Goal: Task Accomplishment & Management: Manage account settings

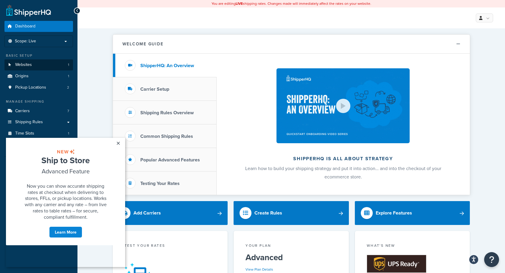
click at [52, 62] on link "Websites 1" at bounding box center [38, 64] width 69 height 11
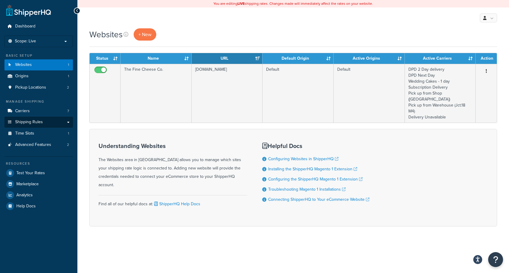
click at [48, 120] on link "Shipping Rules" at bounding box center [38, 121] width 69 height 11
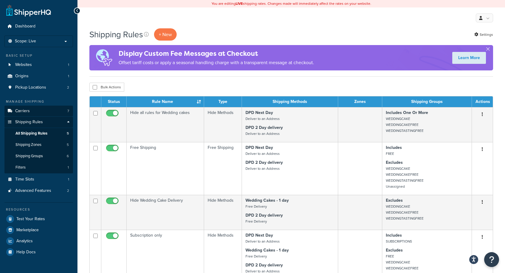
click at [40, 110] on link "Carriers 7" at bounding box center [38, 110] width 69 height 11
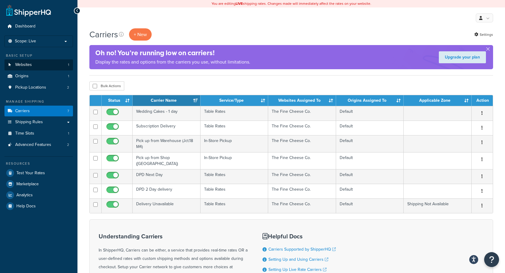
click at [34, 62] on link "Websites 1" at bounding box center [38, 64] width 69 height 11
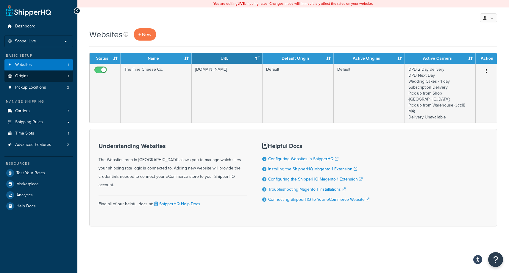
click at [34, 72] on link "Origins 1" at bounding box center [38, 76] width 69 height 11
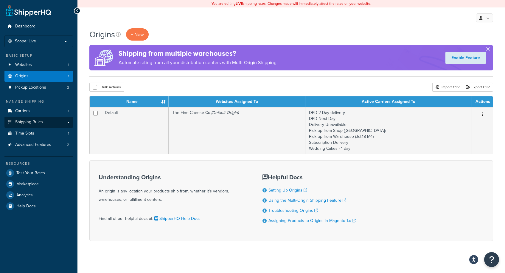
click at [69, 119] on link "Shipping Rules" at bounding box center [38, 121] width 69 height 11
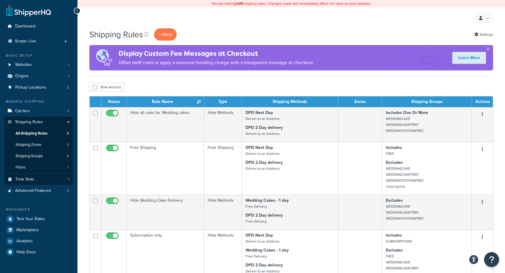
click at [25, 177] on span "Time Slots" at bounding box center [24, 179] width 19 height 5
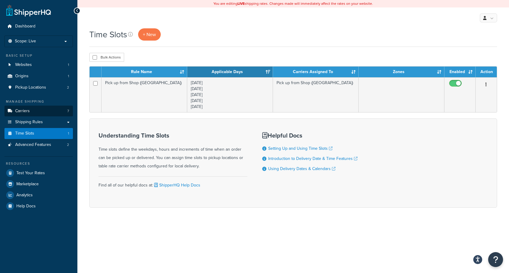
click at [53, 111] on link "Carriers 7" at bounding box center [38, 110] width 69 height 11
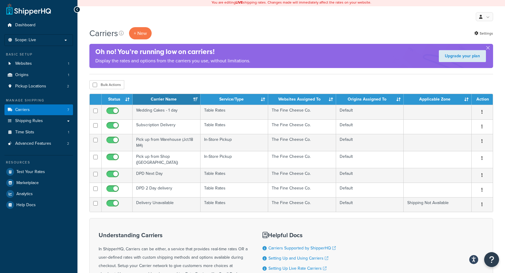
scroll to position [94, 0]
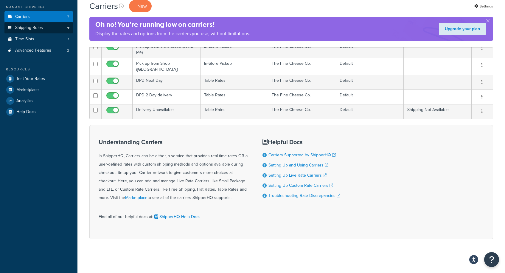
click at [70, 25] on link "Shipping Rules" at bounding box center [38, 27] width 69 height 11
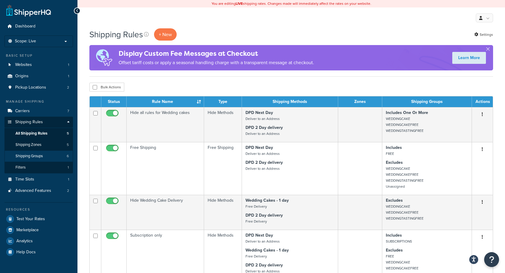
click at [49, 155] on link "Shipping Groups 6" at bounding box center [38, 155] width 69 height 11
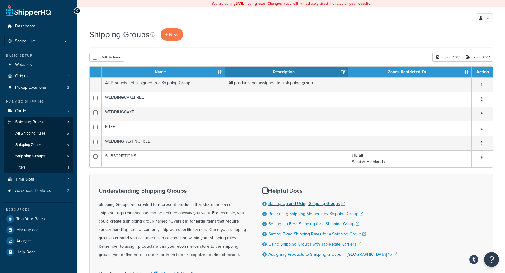
scroll to position [59, 0]
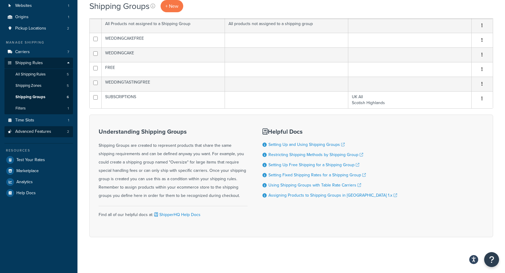
click at [47, 129] on span "Advanced Features" at bounding box center [33, 131] width 36 height 5
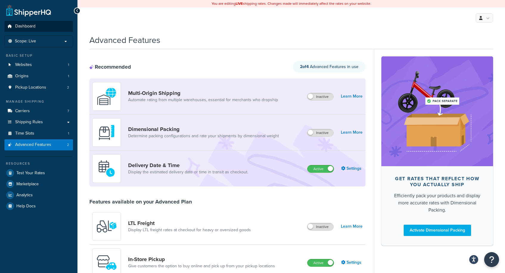
click at [37, 29] on link "Dashboard" at bounding box center [38, 26] width 69 height 11
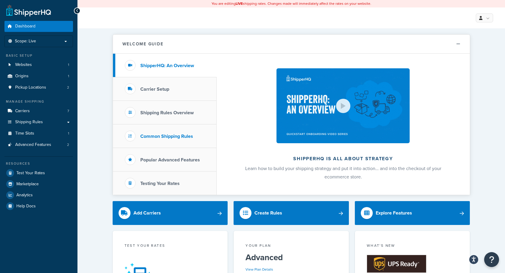
click at [164, 137] on h3 "Common Shipping Rules" at bounding box center [166, 135] width 53 height 5
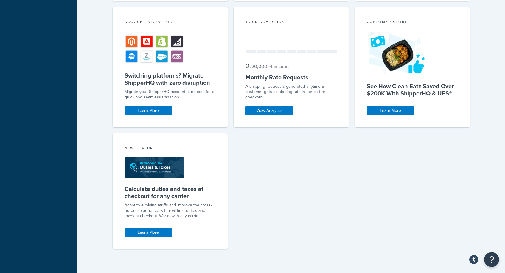
scroll to position [46, 0]
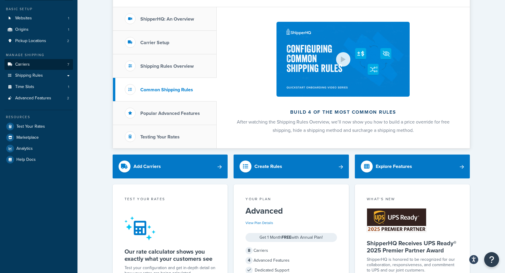
click at [64, 66] on link "Carriers 7" at bounding box center [38, 64] width 69 height 11
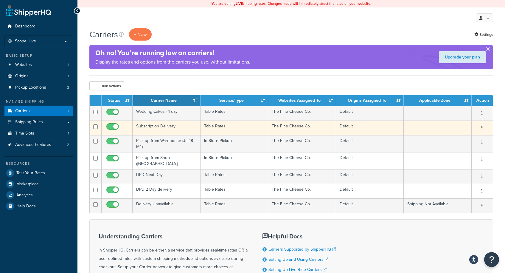
scroll to position [7, 0]
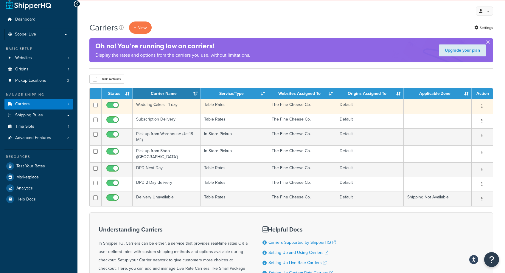
click at [481, 105] on button "button" at bounding box center [482, 107] width 8 height 10
click at [460, 117] on link "Edit" at bounding box center [458, 118] width 47 height 12
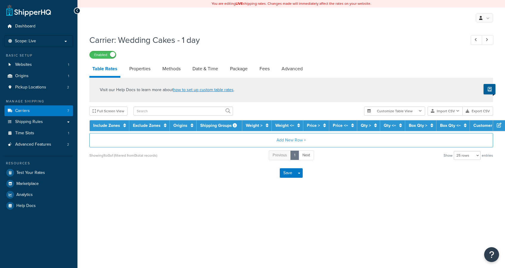
select select "25"
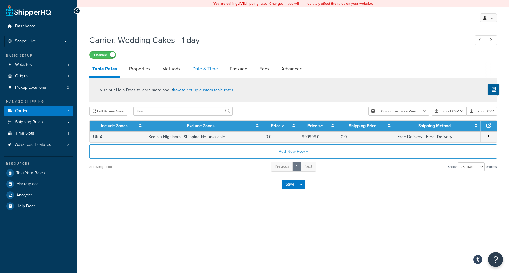
click at [202, 69] on link "Date & Time" at bounding box center [205, 69] width 32 height 14
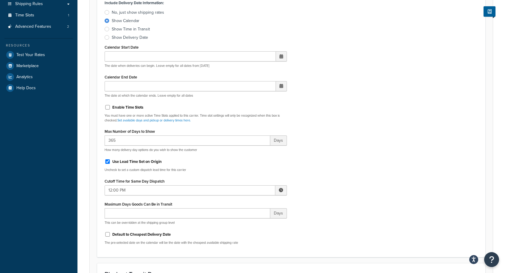
scroll to position [270, 0]
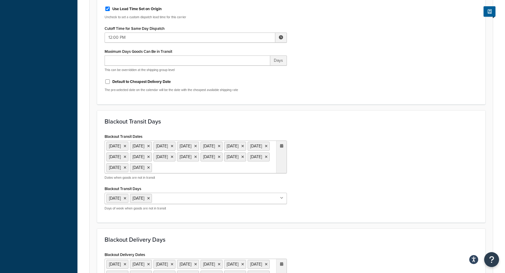
click at [198, 173] on ul "2 Apr 2021 4 Apr 2021 3 May 2021 31 May 2021 25 Dec 2021 26 Dec 2021 1 Jan 2022…" at bounding box center [196, 156] width 182 height 33
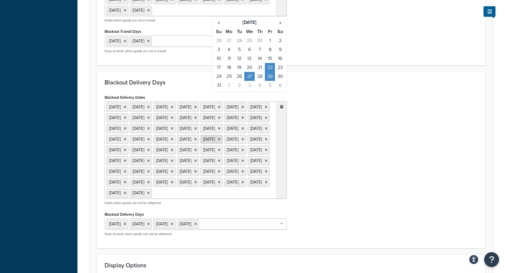
scroll to position [375, 0]
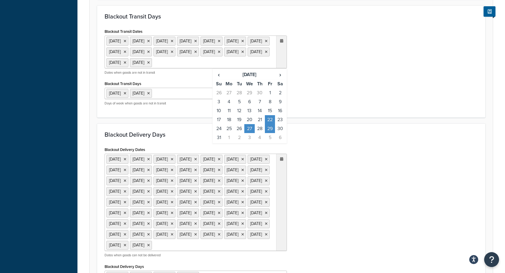
click at [206, 68] on ul "2 Apr 2021 4 Apr 2021 3 May 2021 31 May 2021 25 Dec 2021 26 Dec 2021 1 Jan 2022…" at bounding box center [196, 51] width 182 height 33
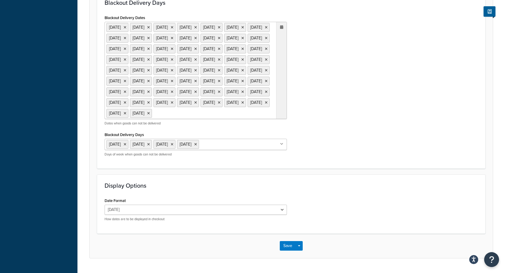
scroll to position [495, 0]
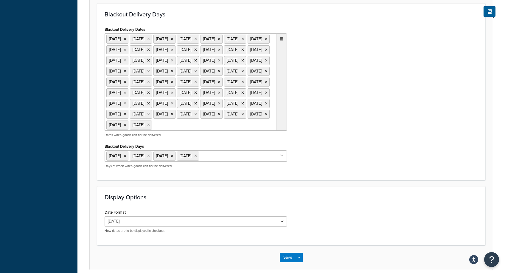
click at [262, 130] on ul "4 Jan 2022 15 Apr 2022 16 Apr 2022 19 Apr 2022 3 May 2022 1 Jun 2022 2 Jun 2022…" at bounding box center [196, 81] width 182 height 97
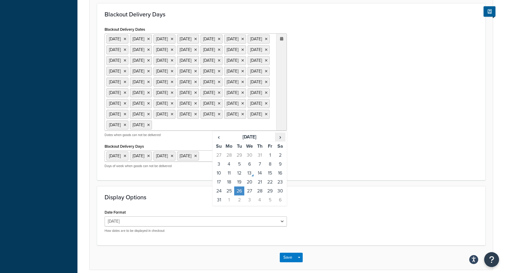
click at [278, 141] on span "›" at bounding box center [280, 137] width 10 height 8
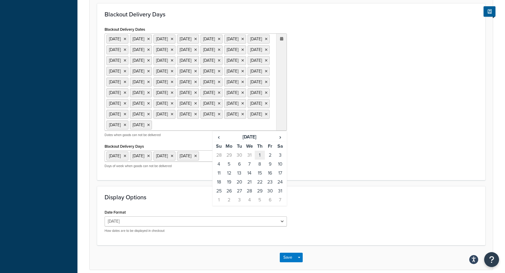
click at [257, 159] on td "1" at bounding box center [260, 154] width 10 height 9
click at [281, 141] on span "›" at bounding box center [280, 137] width 10 height 8
click at [268, 159] on td "3" at bounding box center [270, 154] width 10 height 9
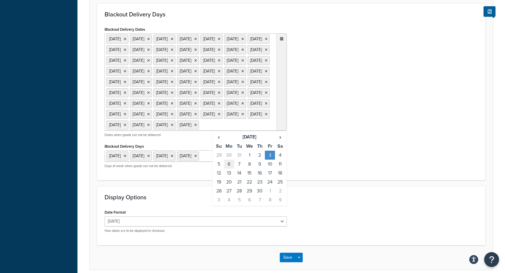
click at [229, 168] on td "6" at bounding box center [229, 163] width 10 height 9
click at [280, 141] on span "›" at bounding box center [280, 137] width 10 height 8
click at [230, 168] on td "4" at bounding box center [229, 163] width 10 height 9
click at [230, 195] on td "25" at bounding box center [229, 190] width 10 height 9
click at [280, 141] on span "›" at bounding box center [280, 137] width 10 height 8
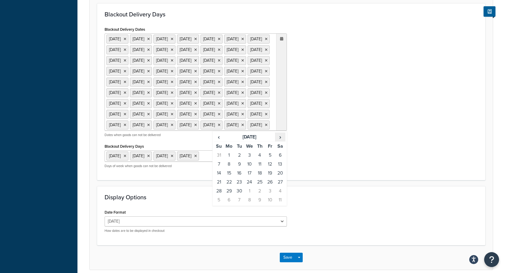
click at [280, 141] on span "›" at bounding box center [280, 137] width 10 height 8
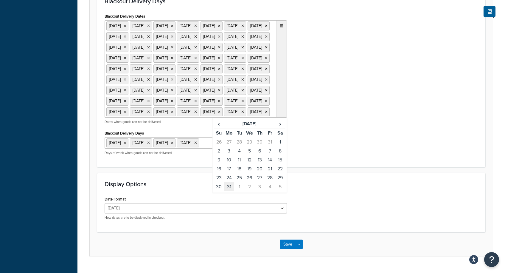
click at [227, 191] on td "31" at bounding box center [229, 186] width 10 height 9
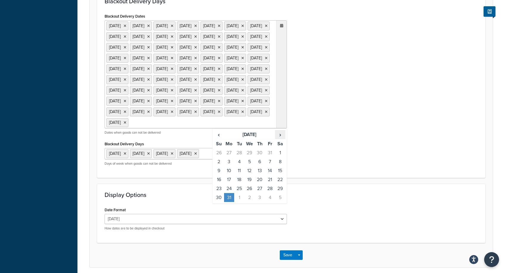
click at [280, 139] on span "›" at bounding box center [280, 134] width 10 height 8
click at [270, 184] on td "25" at bounding box center [270, 179] width 10 height 9
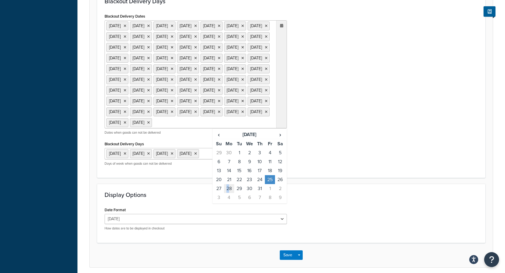
click at [228, 193] on td "28" at bounding box center [229, 188] width 10 height 9
click at [348, 149] on div "Blackout Delivery Dates 4 Jan 2022 15 Apr 2022 16 Apr 2022 19 Apr 2022 3 May 20…" at bounding box center [291, 91] width 382 height 158
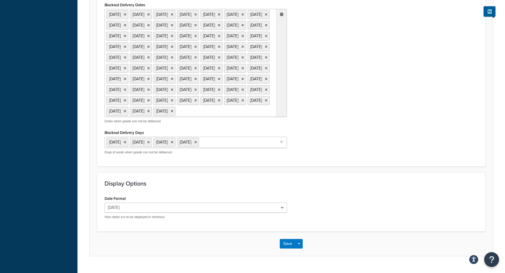
scroll to position [607, 0]
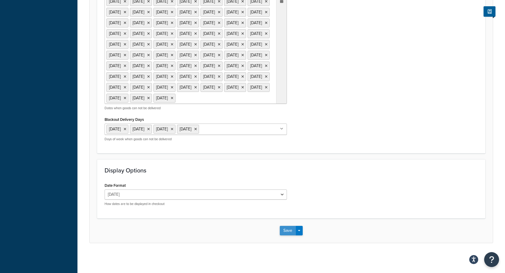
click at [292, 233] on button "Save" at bounding box center [288, 230] width 16 height 10
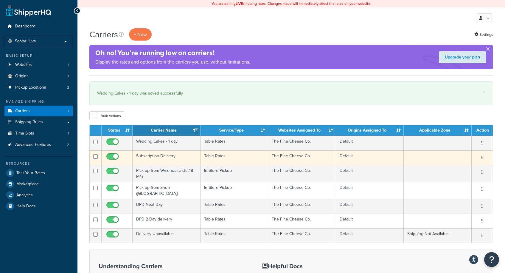
click at [482, 156] on icon "button" at bounding box center [481, 157] width 1 height 4
click at [469, 167] on link "Edit" at bounding box center [458, 170] width 47 height 12
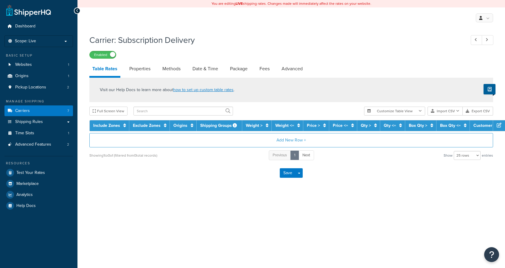
select select "25"
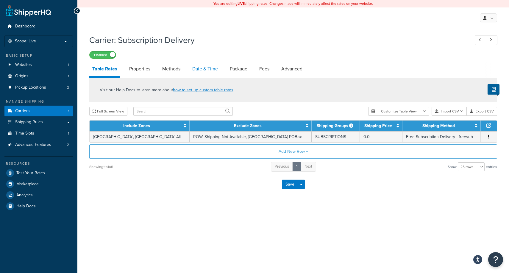
click at [208, 71] on link "Date & Time" at bounding box center [205, 69] width 32 height 14
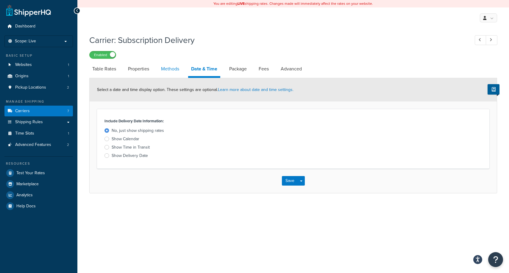
click at [166, 65] on link "Methods" at bounding box center [170, 69] width 24 height 14
select select "25"
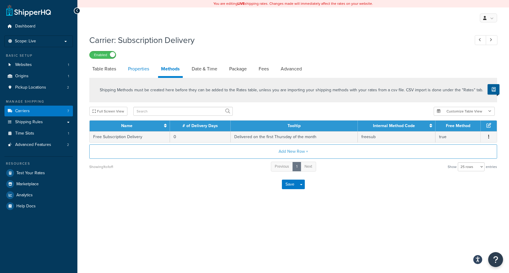
click at [135, 67] on link "Properties" at bounding box center [138, 69] width 27 height 14
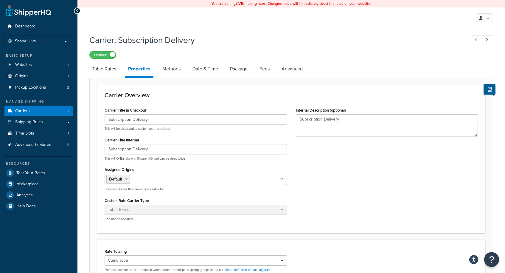
click at [75, 11] on div at bounding box center [77, 10] width 7 height 7
click at [77, 10] on icon at bounding box center [77, 11] width 3 height 4
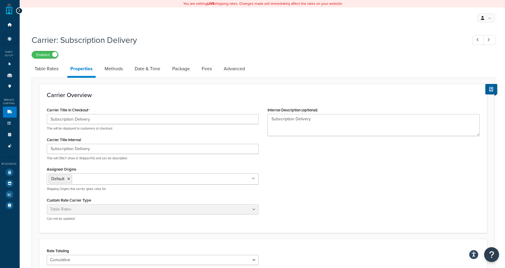
click at [16, 11] on div at bounding box center [19, 10] width 7 height 7
click at [475, 40] on link at bounding box center [478, 40] width 12 height 10
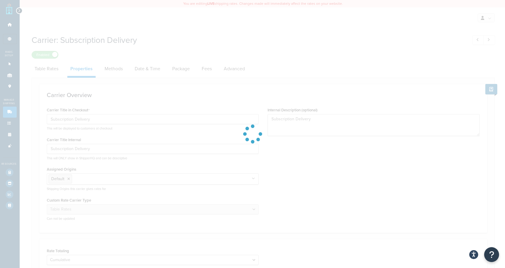
type input "Selected delivery day"
type input "Wedding Cakes - 1 day"
type textarea "Wedding Cakes"
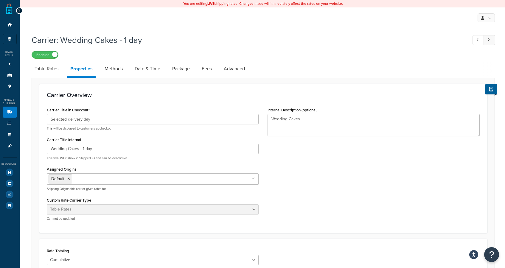
click at [491, 40] on link at bounding box center [489, 40] width 12 height 10
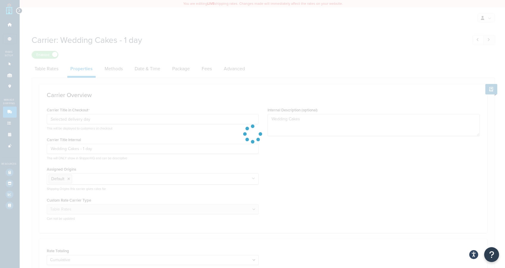
type input "Subscription Delivery"
type textarea "Subscription Delivery"
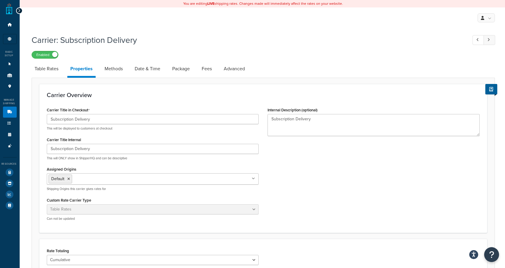
click at [491, 40] on link at bounding box center [489, 40] width 12 height 10
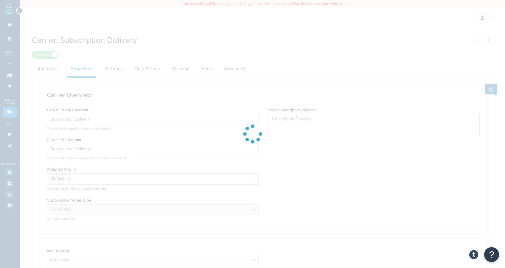
select select "pickup"
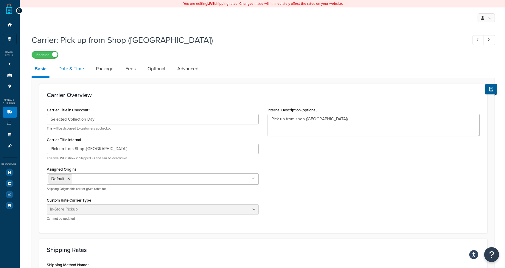
click at [64, 71] on link "Date & Time" at bounding box center [71, 69] width 32 height 14
select select "calendar"
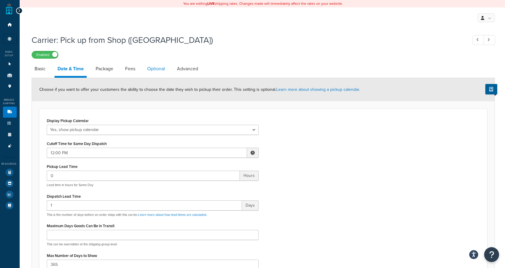
click at [155, 69] on link "Optional" at bounding box center [156, 69] width 24 height 14
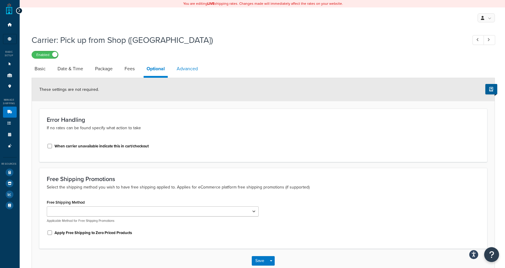
click at [191, 69] on link "Advanced" at bounding box center [187, 69] width 27 height 14
select select "false"
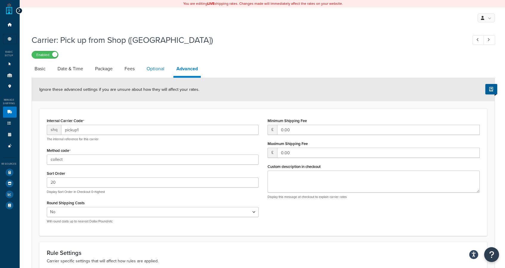
click at [163, 71] on link "Optional" at bounding box center [156, 69] width 24 height 14
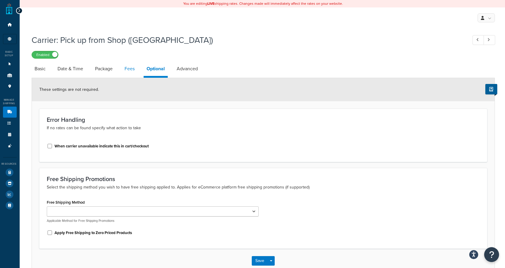
click at [128, 70] on link "Fees" at bounding box center [130, 69] width 16 height 14
select select "AFTER"
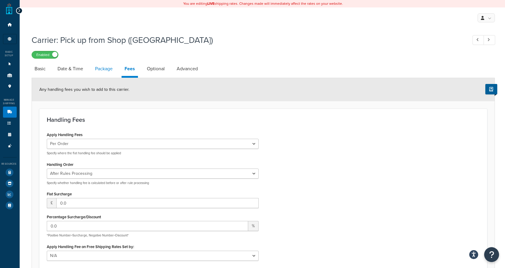
click at [110, 69] on link "Package" at bounding box center [104, 69] width 24 height 14
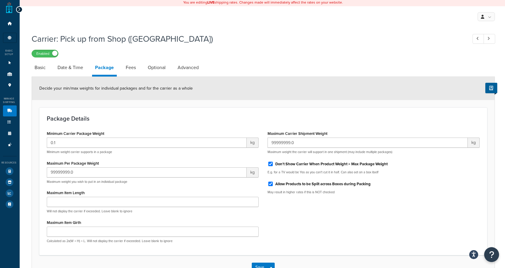
scroll to position [43, 0]
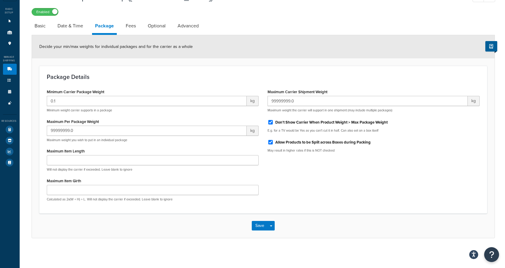
click at [13, 72] on link "Carriers 7" at bounding box center [10, 69] width 14 height 11
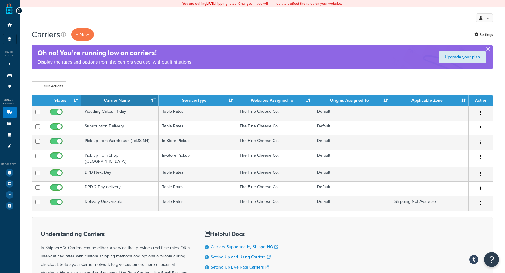
click at [20, 11] on div at bounding box center [19, 10] width 7 height 7
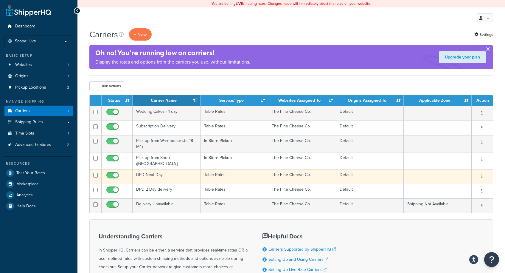
click at [485, 175] on button "button" at bounding box center [482, 177] width 8 height 10
click at [455, 185] on link "Edit" at bounding box center [458, 186] width 47 height 12
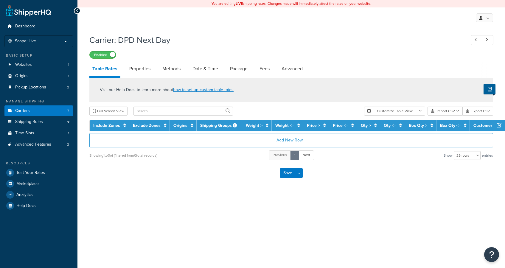
select select "25"
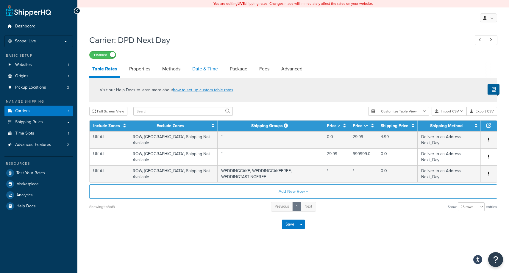
click at [204, 69] on link "Date & Time" at bounding box center [205, 69] width 32 height 14
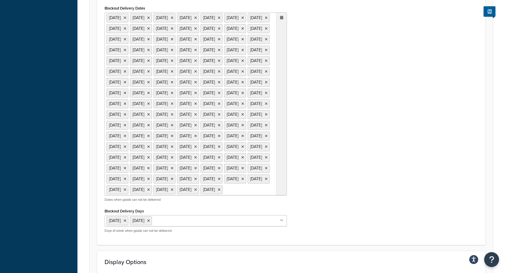
scroll to position [724, 0]
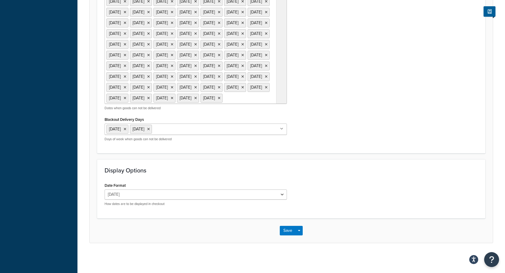
click at [274, 85] on ul "1 Jan 2025 2 Jan 2025 5 Jan 2025 6 Jan 2025 12 Jan 2025 13 Jan 2025 19 Jan 2025…" at bounding box center [196, 12] width 182 height 183
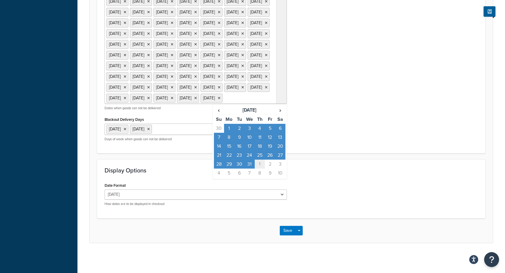
click at [260, 165] on td "1" at bounding box center [260, 163] width 10 height 9
click at [285, 122] on div "‹ December 2025 › Su Mo Tu We Th Fr Sa 30 1 2 3 4 5 6 7 8 9 10 11 12 13 14 15 1…" at bounding box center [249, 141] width 74 height 75
click at [283, 114] on span "›" at bounding box center [280, 110] width 10 height 8
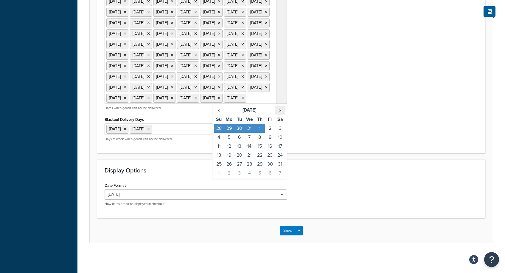
click at [285, 114] on span "›" at bounding box center [280, 110] width 10 height 8
click at [271, 133] on td "3" at bounding box center [270, 128] width 10 height 9
click at [229, 141] on td "6" at bounding box center [229, 137] width 10 height 9
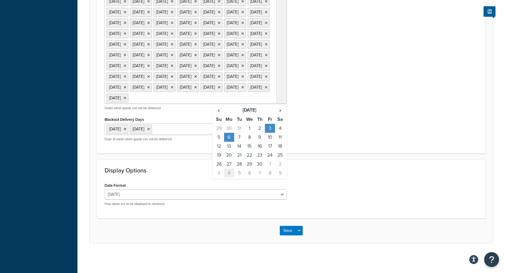
click at [231, 177] on td "4" at bounding box center [229, 172] width 10 height 9
click at [282, 114] on span "›" at bounding box center [280, 110] width 10 height 8
click at [232, 168] on td "25" at bounding box center [229, 163] width 10 height 9
click at [280, 114] on span "›" at bounding box center [280, 110] width 10 height 8
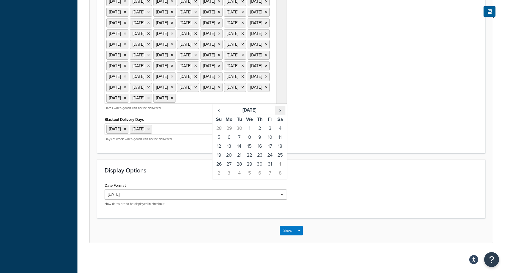
click at [280, 114] on span "›" at bounding box center [280, 110] width 10 height 8
click at [230, 177] on td "31" at bounding box center [229, 172] width 10 height 9
click at [279, 114] on span "›" at bounding box center [280, 110] width 10 height 8
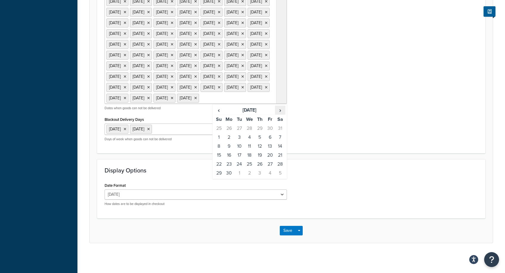
click at [279, 114] on span "›" at bounding box center [280, 110] width 10 height 8
click at [270, 159] on td "25" at bounding box center [270, 154] width 10 height 9
click at [229, 168] on td "28" at bounding box center [229, 163] width 10 height 9
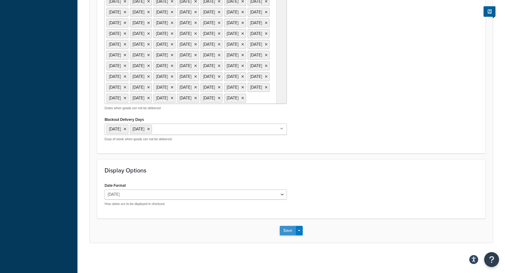
click at [285, 235] on button "Save" at bounding box center [288, 230] width 16 height 10
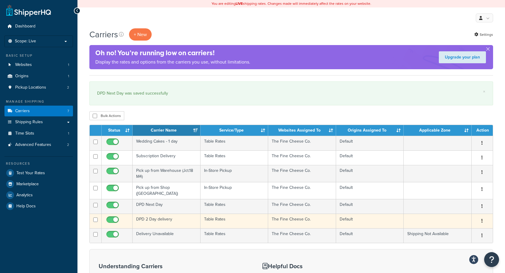
click at [480, 217] on button "button" at bounding box center [482, 221] width 8 height 10
click at [457, 232] on link "Edit" at bounding box center [458, 230] width 47 height 12
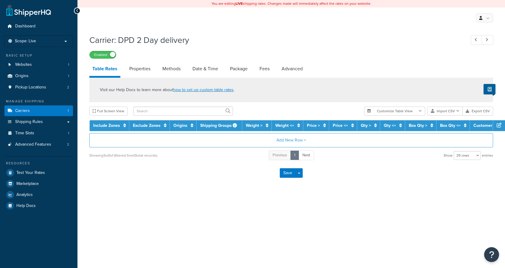
select select "25"
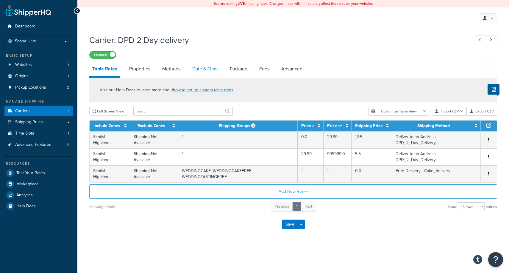
click at [219, 68] on link "Date & Time" at bounding box center [205, 69] width 32 height 14
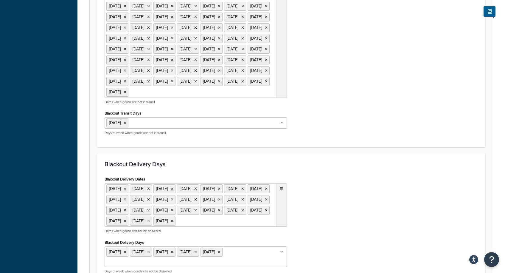
scroll to position [500, 0]
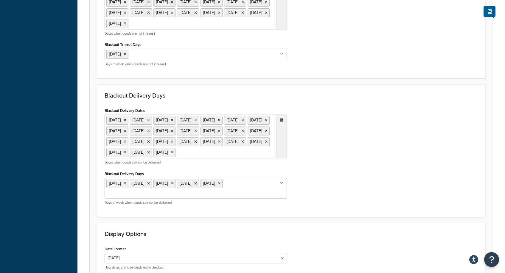
click at [239, 158] on ul "[DATE] [DATE] [DATE] [DATE] [DATE] [DATE] [DATE] [DATE] [DATE] [DATE] [DATE] [D…" at bounding box center [196, 135] width 182 height 43
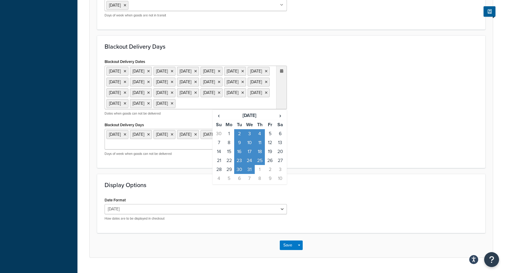
scroll to position [596, 0]
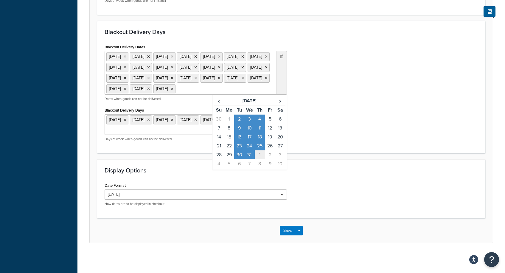
click at [259, 159] on td "1" at bounding box center [260, 154] width 10 height 9
click at [278, 105] on span "›" at bounding box center [280, 101] width 10 height 8
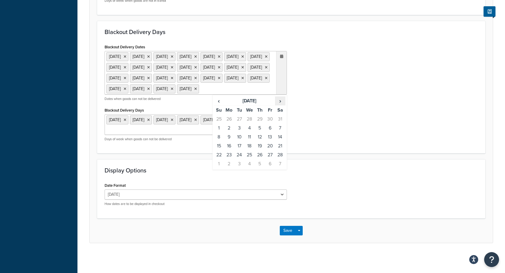
click at [278, 105] on span "›" at bounding box center [280, 101] width 10 height 8
click at [270, 123] on td "3" at bounding box center [270, 118] width 10 height 9
click at [230, 132] on td "6" at bounding box center [229, 127] width 10 height 9
click at [279, 105] on span "›" at bounding box center [280, 101] width 10 height 8
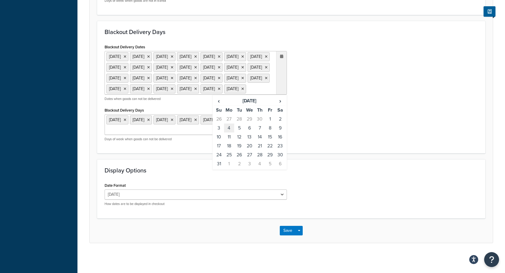
click at [230, 132] on td "4" at bounding box center [229, 127] width 10 height 9
click at [230, 159] on td "25" at bounding box center [229, 154] width 10 height 9
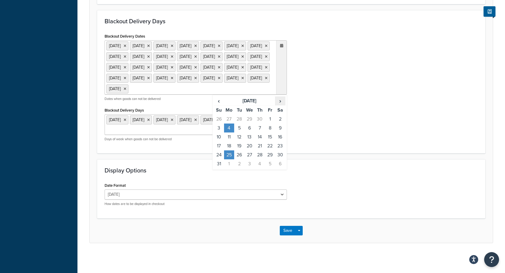
click at [279, 105] on span "›" at bounding box center [280, 101] width 10 height 8
click at [278, 105] on span "›" at bounding box center [280, 101] width 10 height 8
click at [225, 168] on td "31" at bounding box center [229, 163] width 10 height 9
click at [281, 105] on span "›" at bounding box center [280, 101] width 10 height 8
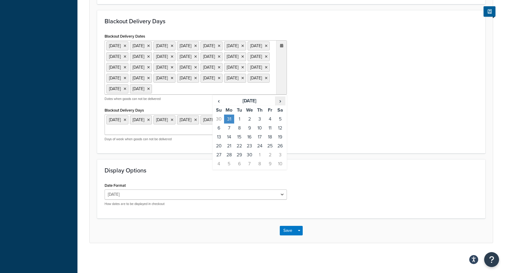
click at [281, 105] on span "›" at bounding box center [280, 101] width 10 height 8
click at [270, 150] on td "25" at bounding box center [270, 145] width 10 height 9
click at [229, 159] on td "28" at bounding box center [229, 154] width 10 height 9
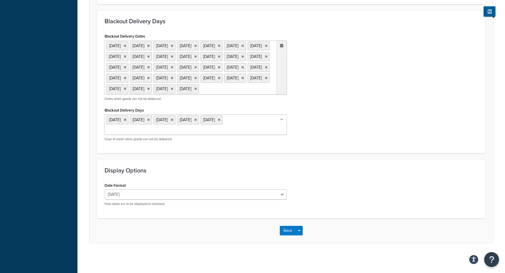
click at [363, 146] on div "Blackout Delivery Dates 1 Jan 2025 2 Jan 2025 18 Apr 2025 19 Apr 2025 20 Apr 20…" at bounding box center [291, 89] width 382 height 114
click at [288, 229] on button "Save" at bounding box center [288, 230] width 16 height 10
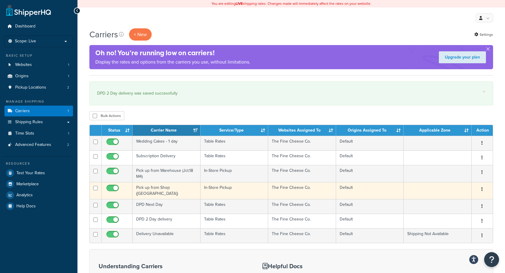
click at [483, 189] on icon "button" at bounding box center [481, 189] width 1 height 4
click at [463, 198] on link "Edit" at bounding box center [458, 201] width 47 height 12
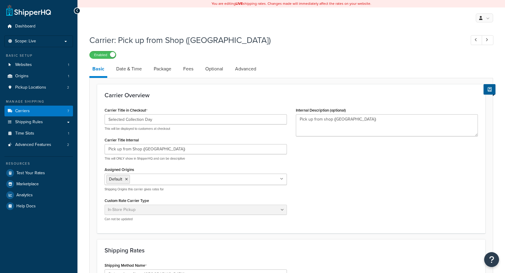
select select "pickup"
click at [130, 69] on link "Date & Time" at bounding box center [129, 69] width 32 height 14
select select "calendar"
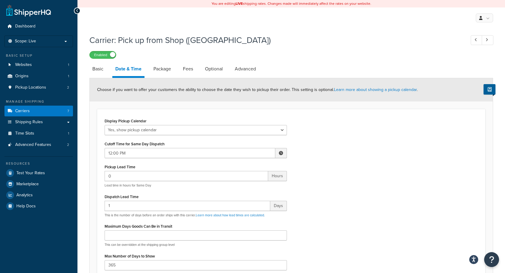
click at [229, 68] on li "Optional" at bounding box center [217, 69] width 30 height 14
click at [218, 69] on link "Optional" at bounding box center [214, 69] width 24 height 14
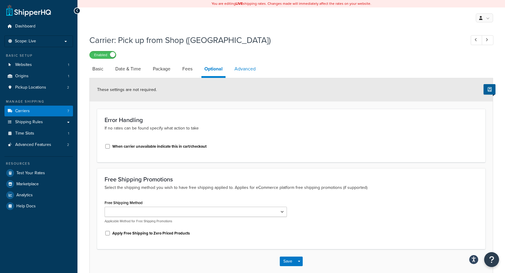
click at [246, 69] on link "Advanced" at bounding box center [244, 69] width 27 height 14
select select "false"
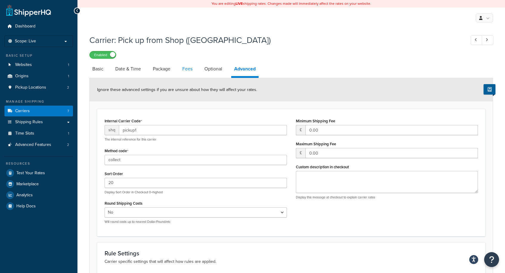
click at [190, 72] on link "Fees" at bounding box center [187, 69] width 16 height 14
select select "AFTER"
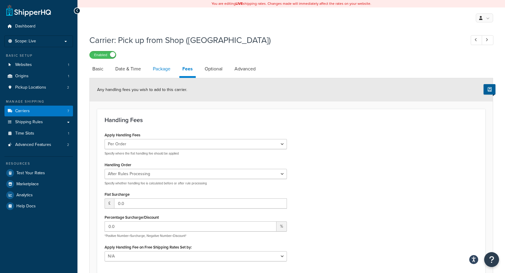
click at [158, 72] on link "Package" at bounding box center [162, 69] width 24 height 14
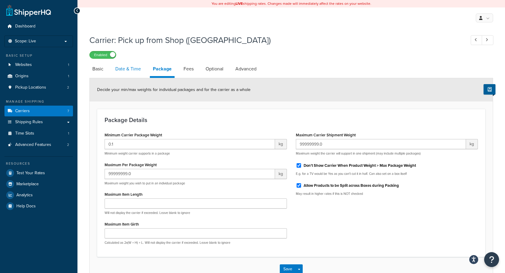
click at [143, 70] on link "Date & Time" at bounding box center [128, 69] width 32 height 14
select select "calendar"
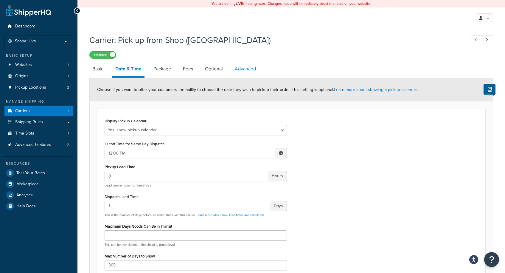
click at [258, 70] on link "Advanced" at bounding box center [245, 69] width 27 height 14
select select "false"
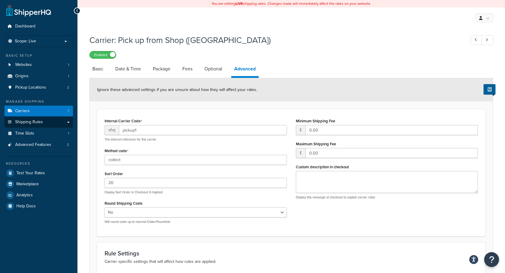
click at [68, 119] on link "Shipping Rules" at bounding box center [38, 121] width 69 height 11
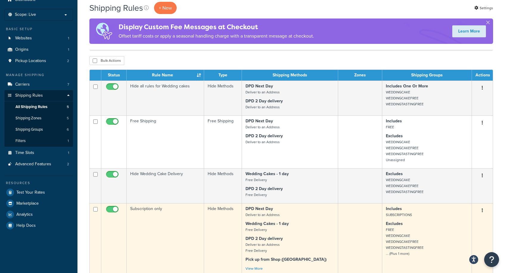
scroll to position [130, 0]
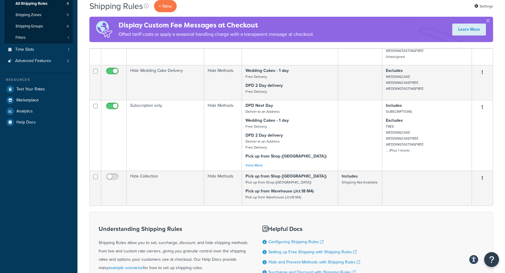
drag, startPoint x: 43, startPoint y: 175, endPoint x: 83, endPoint y: 179, distance: 40.2
click at [43, 175] on div "Dashboard Scope: Live Development Integration Test Basic Setup Websites 1 Origi…" at bounding box center [38, 112] width 77 height 484
click at [45, 44] on link "Time Slots 1" at bounding box center [38, 49] width 69 height 11
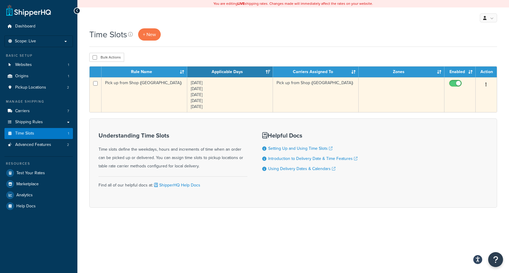
click at [490, 91] on td "Edit Duplicate [GEOGRAPHIC_DATA]" at bounding box center [486, 94] width 21 height 35
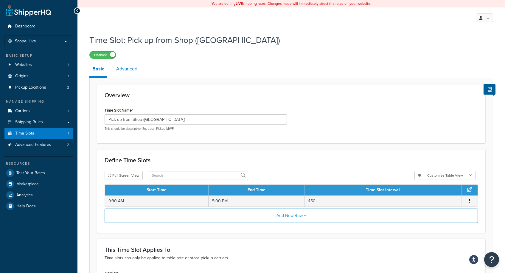
click at [130, 67] on link "Advanced" at bounding box center [126, 69] width 27 height 14
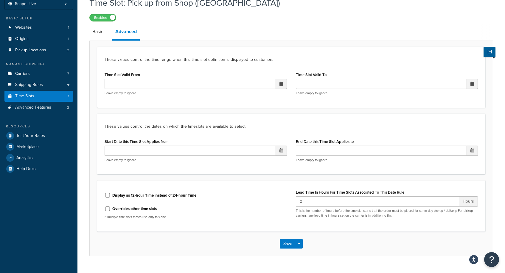
scroll to position [50, 0]
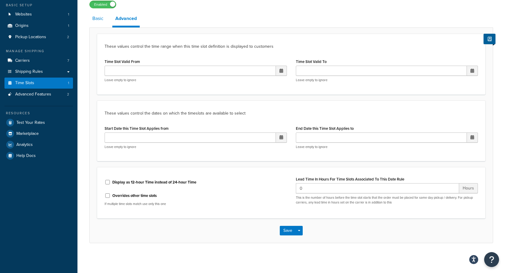
click at [99, 16] on link "Basic" at bounding box center [97, 18] width 17 height 14
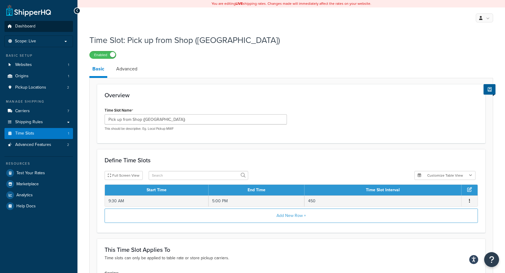
click at [18, 28] on span "Dashboard" at bounding box center [25, 26] width 20 height 5
